Goal: Task Accomplishment & Management: Manage account settings

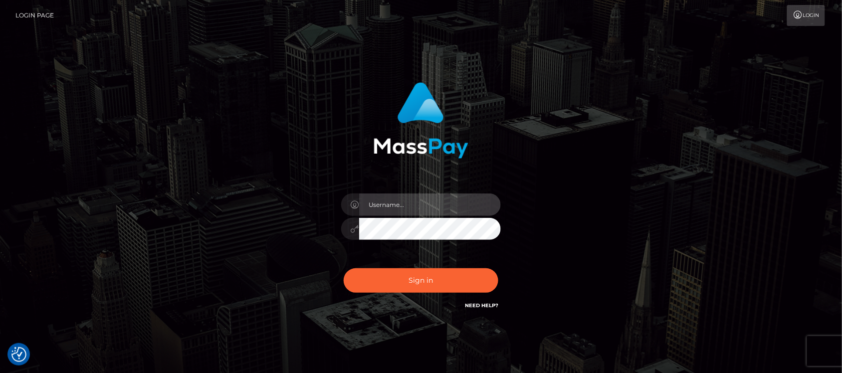
type input "hello.feetfinder"
drag, startPoint x: 0, startPoint y: 0, endPoint x: 434, endPoint y: 203, distance: 479.6
click at [434, 203] on input "hello.feetfinder" at bounding box center [430, 204] width 142 height 22
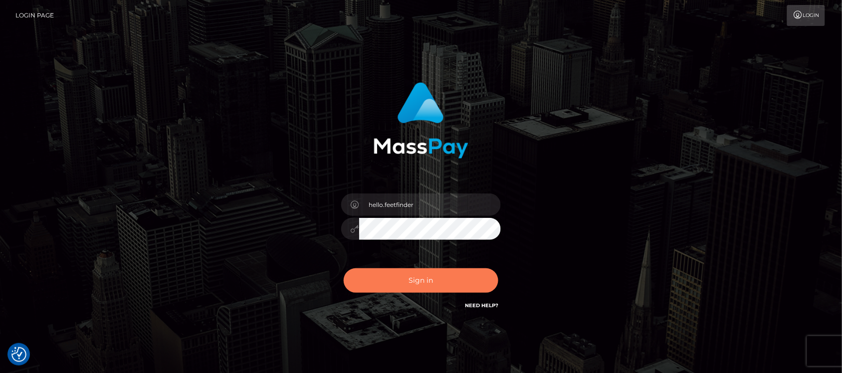
click at [442, 280] on button "Sign in" at bounding box center [421, 280] width 155 height 24
type input "hello.feetfinder"
click at [407, 280] on button "Sign in" at bounding box center [421, 280] width 155 height 24
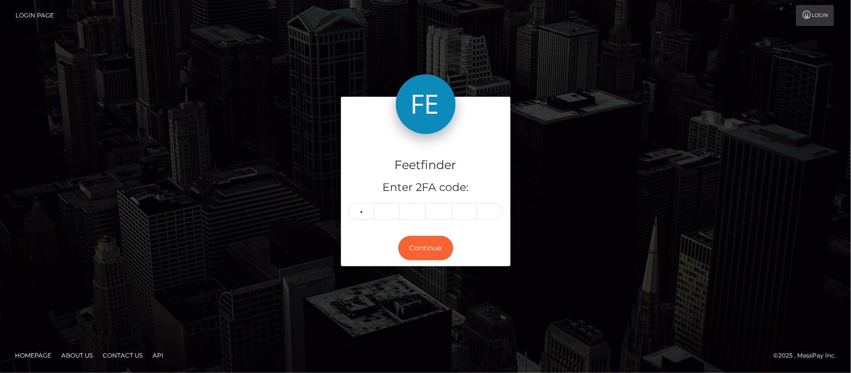
type input "6"
type input "8"
type input "1"
type input "0"
type input "5"
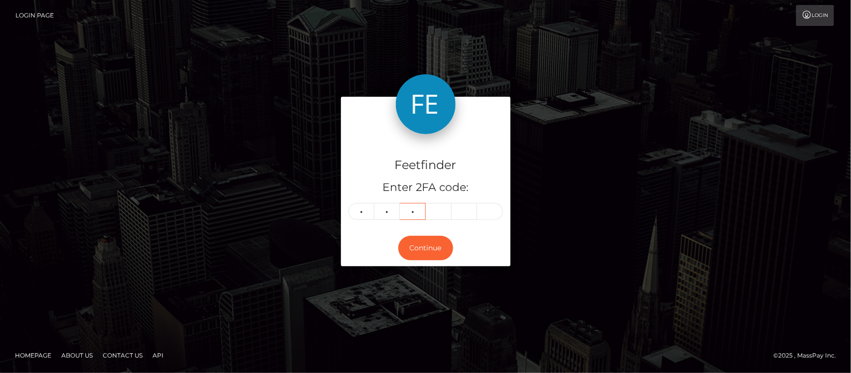
type input "0"
type input "3"
type input "1"
type input "2"
click at [427, 241] on button "Continue" at bounding box center [425, 248] width 55 height 24
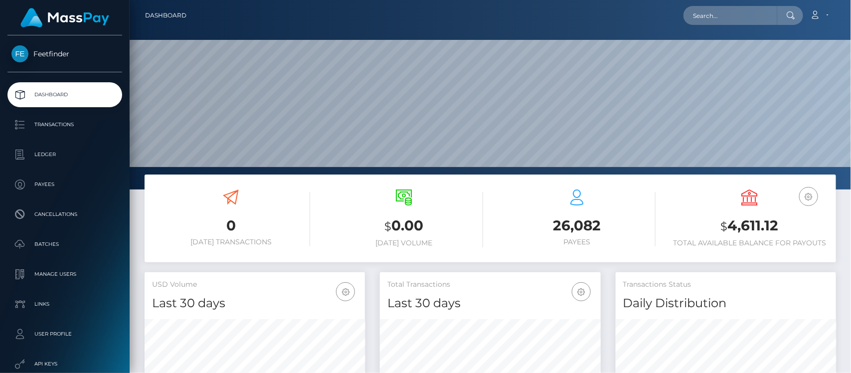
scroll to position [176, 220]
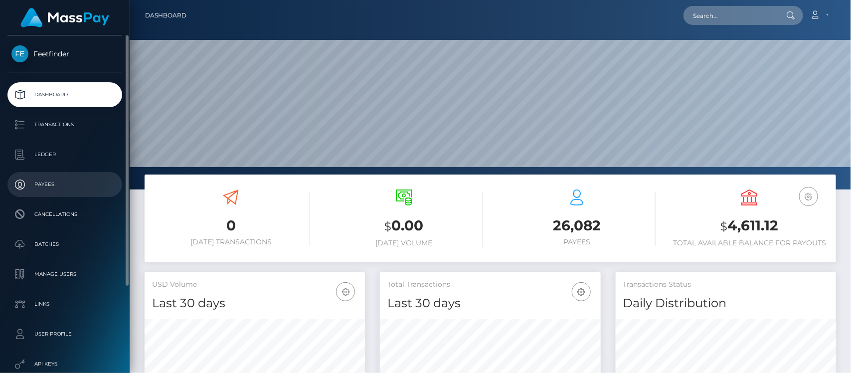
click at [42, 185] on p "Payees" at bounding box center [64, 184] width 107 height 15
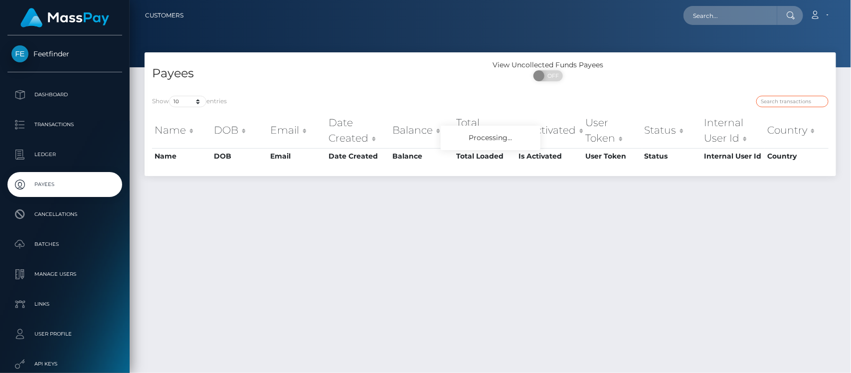
click at [781, 102] on input "search" at bounding box center [792, 101] width 72 height 11
paste input "0cdb18b6-7cd9-11f0-8023-0266f44cc279"
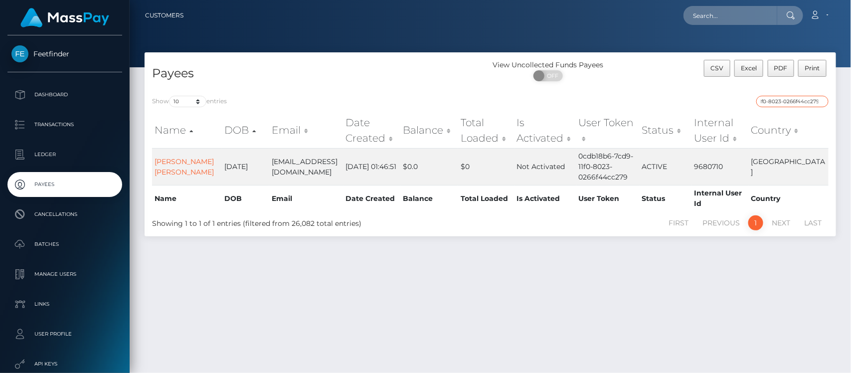
type input "0cdb18b6-7cd9-11f0-8023-0266f44cc279"
